Goal: Navigation & Orientation: Find specific page/section

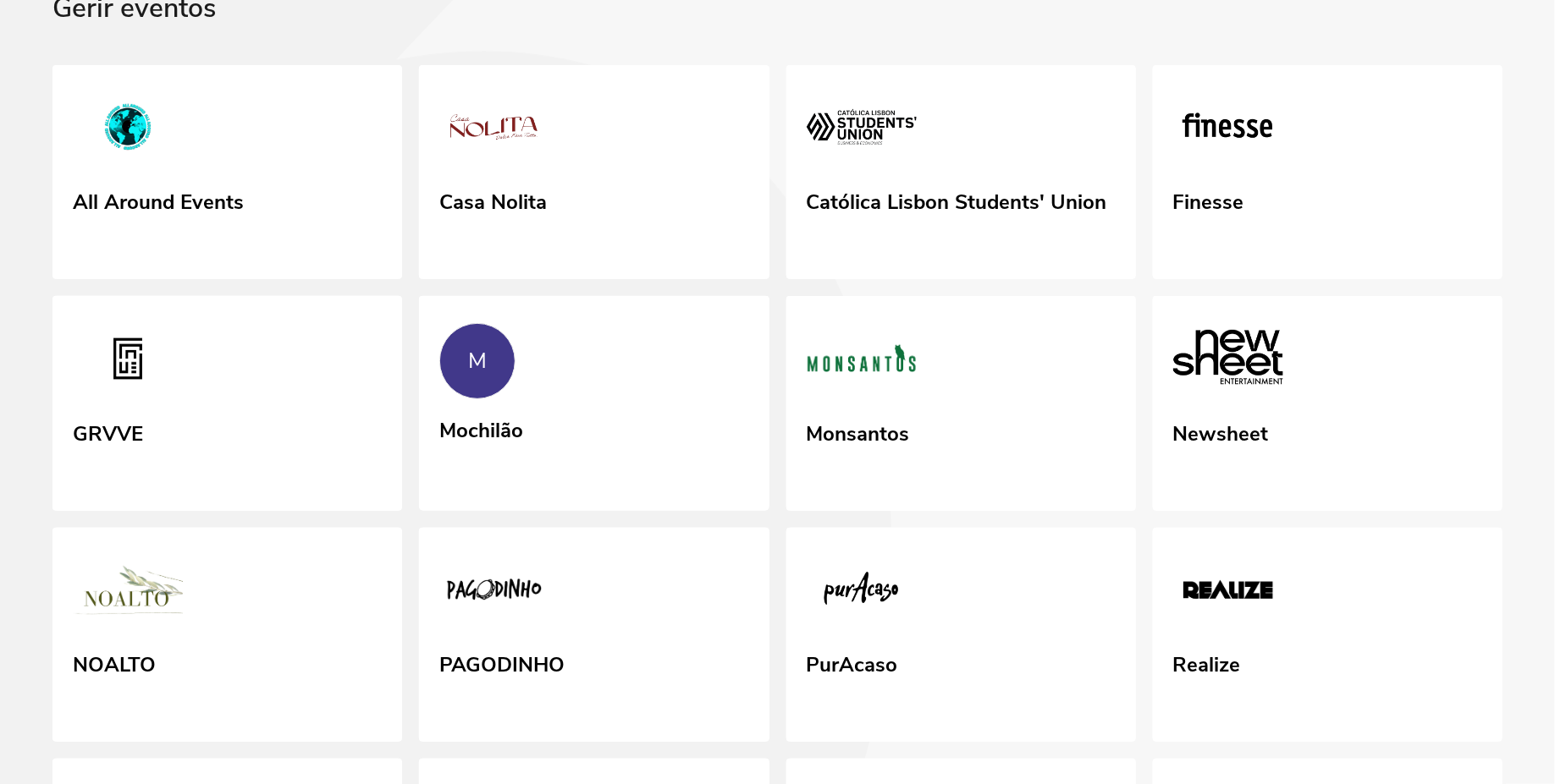
scroll to position [120, 0]
click at [909, 420] on link "Monsantos" at bounding box center [960, 403] width 357 height 219
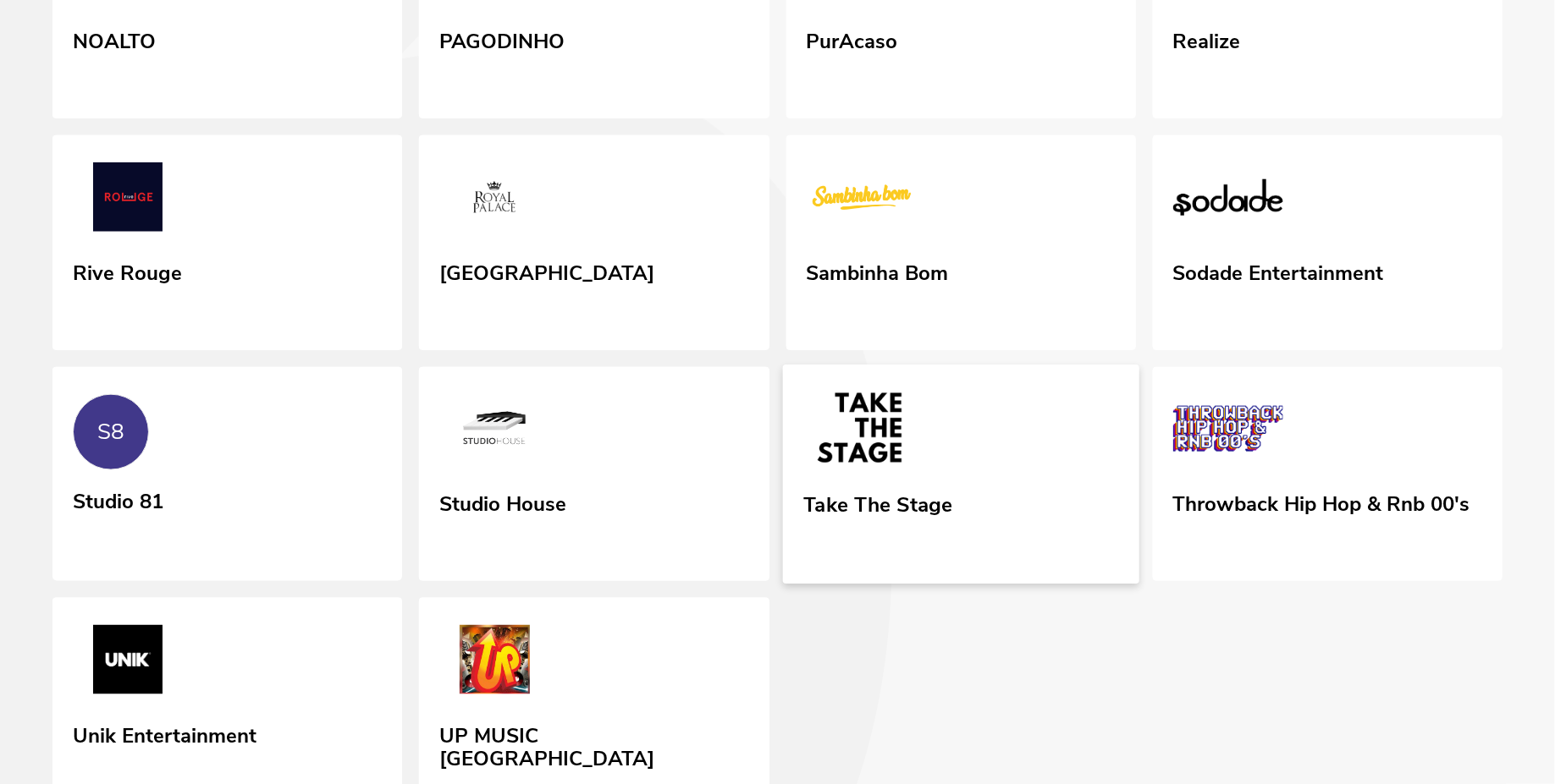
scroll to position [651, 0]
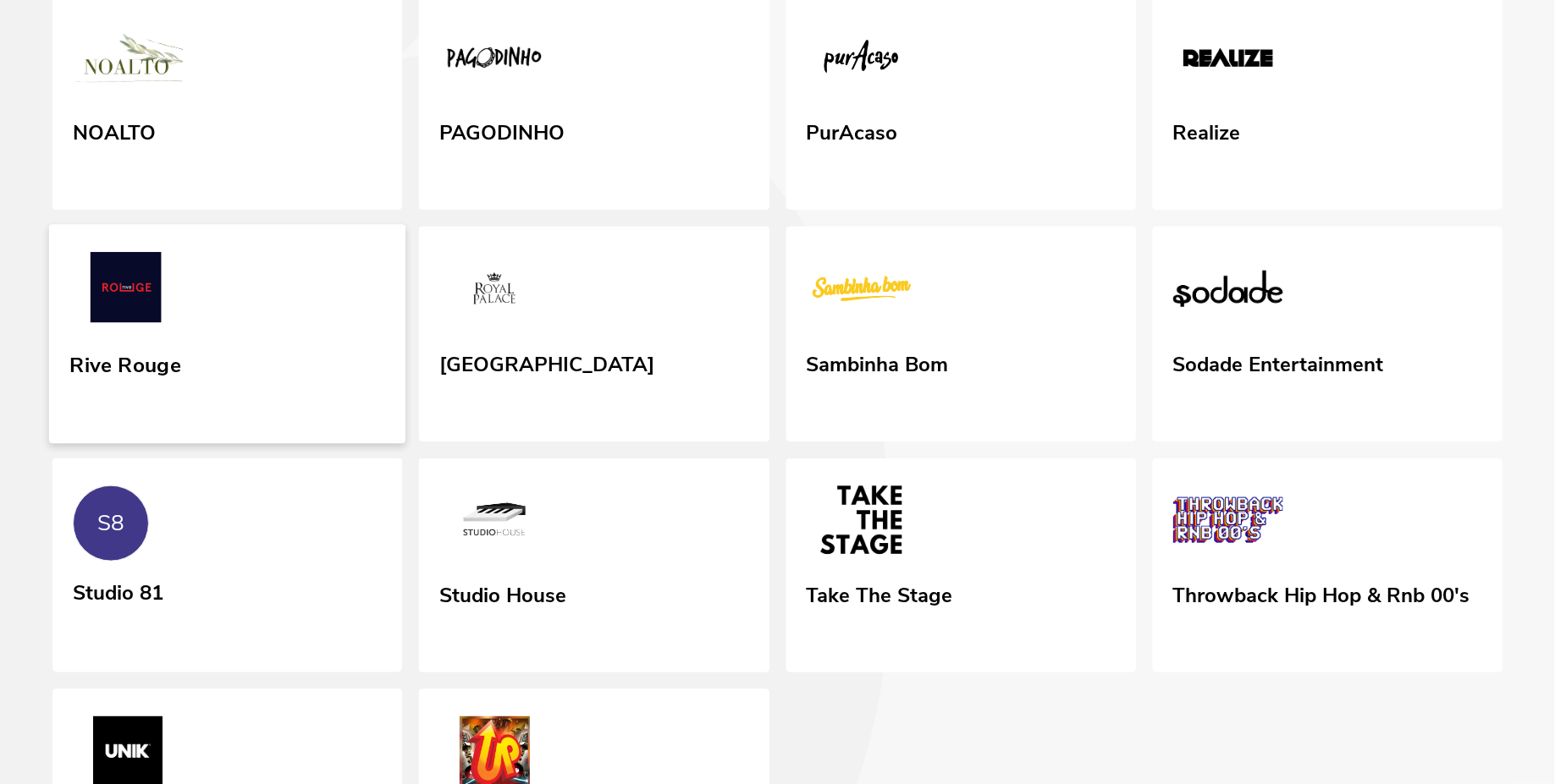
click at [239, 350] on link "Rive Rouge" at bounding box center [227, 335] width 357 height 219
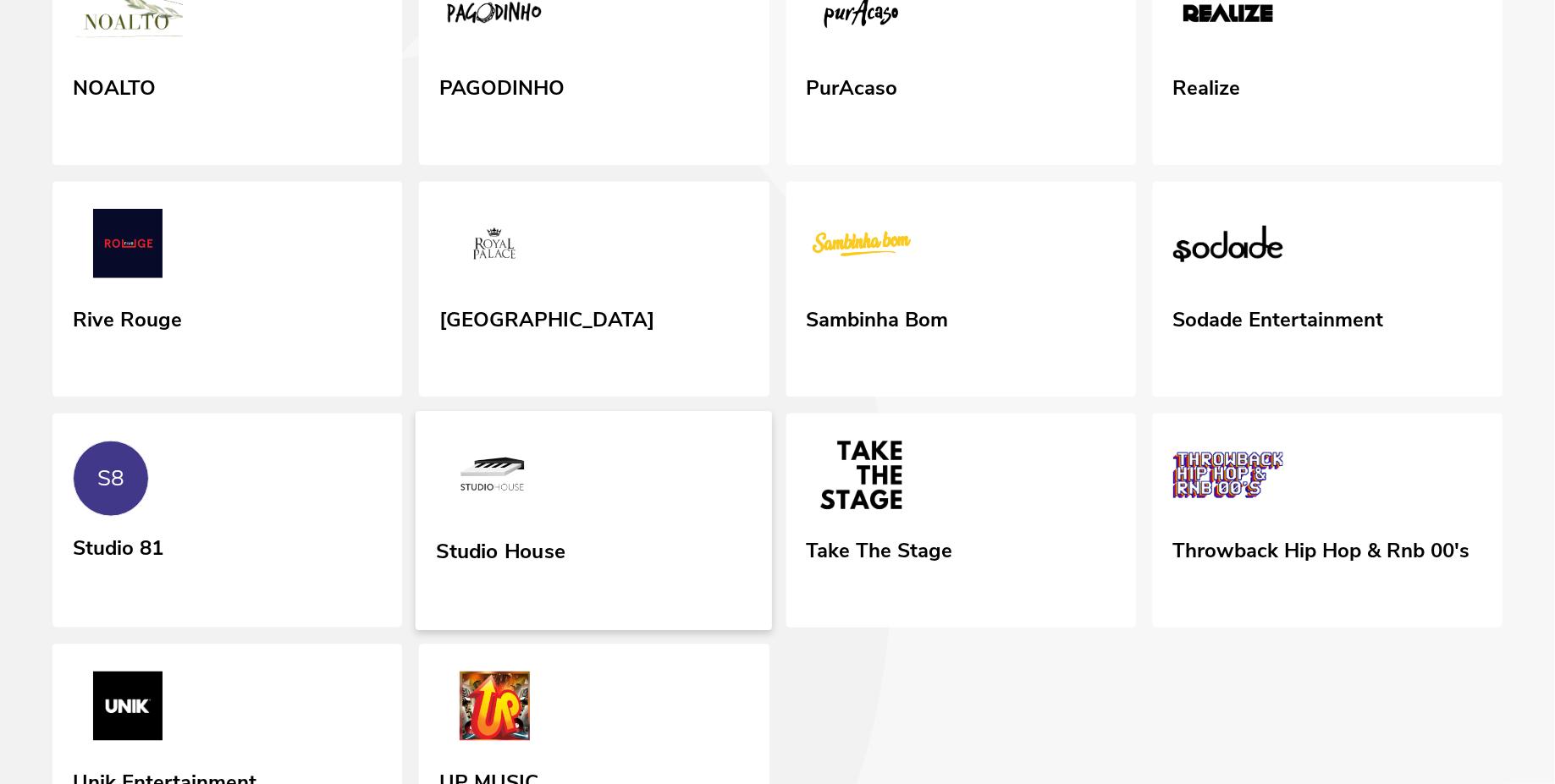
scroll to position [707, 0]
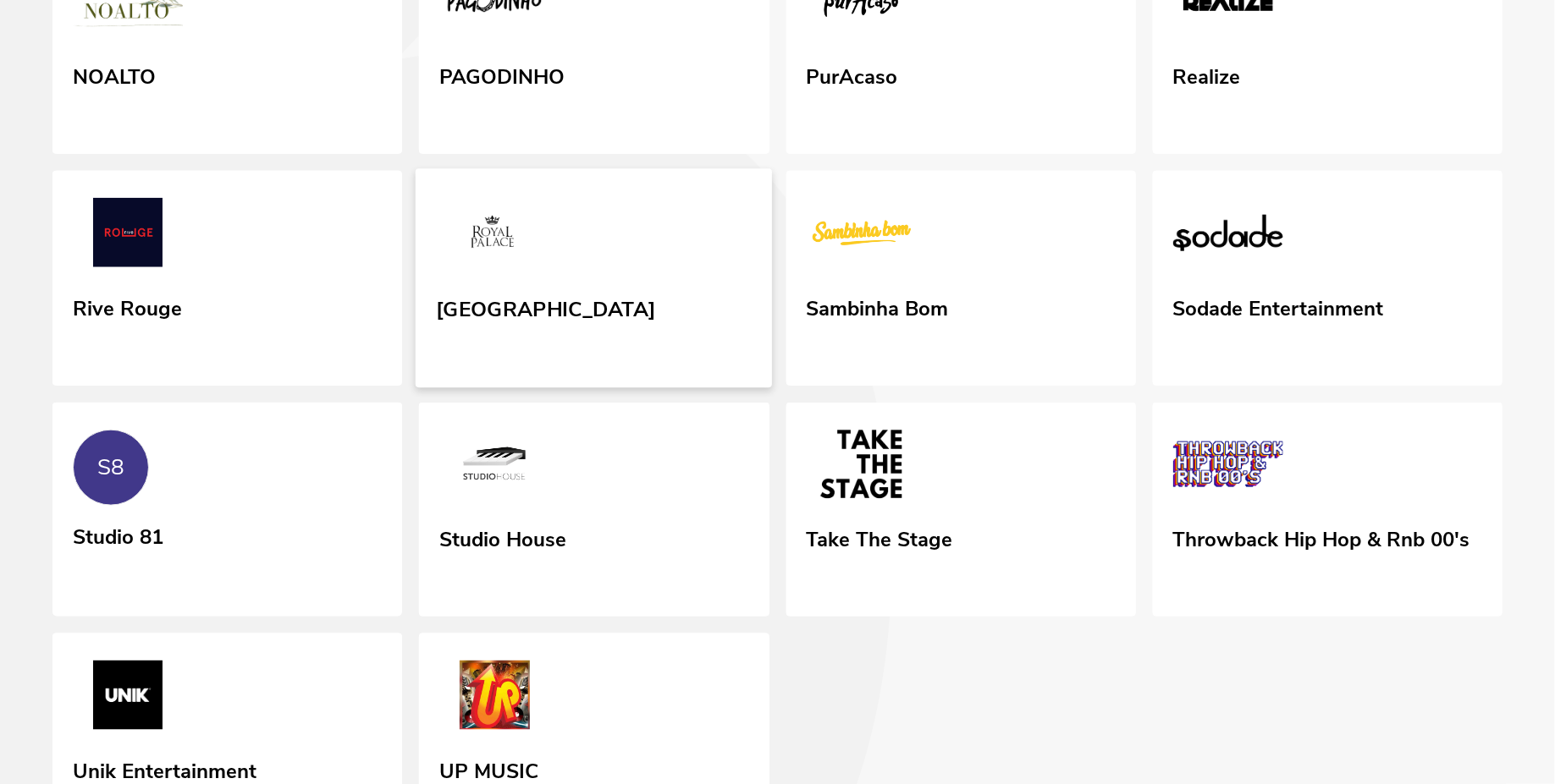
click at [548, 315] on div "[GEOGRAPHIC_DATA]" at bounding box center [546, 306] width 219 height 30
